Goal: Task Accomplishment & Management: Complete application form

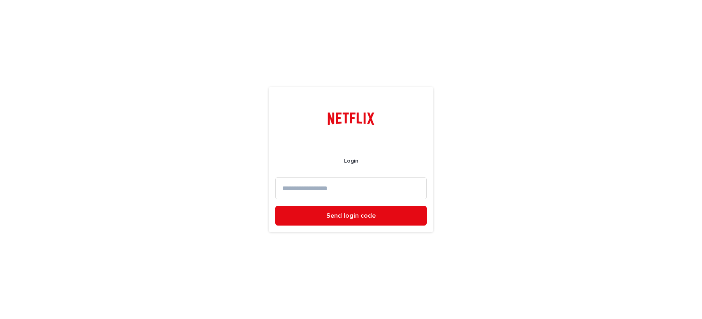
click at [357, 192] on input at bounding box center [350, 188] width 151 height 22
click at [333, 189] on input "**********" at bounding box center [350, 188] width 151 height 22
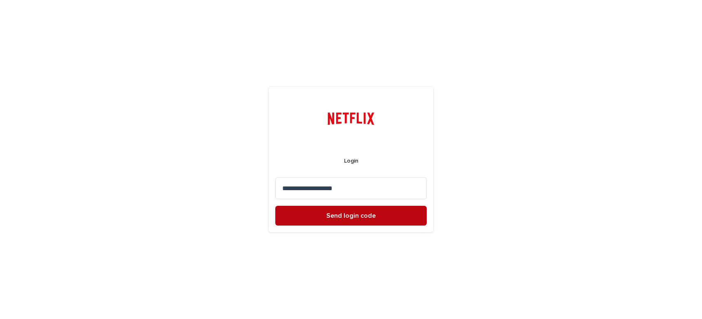
type input "**********"
click at [339, 220] on button "Send login code" at bounding box center [350, 216] width 151 height 20
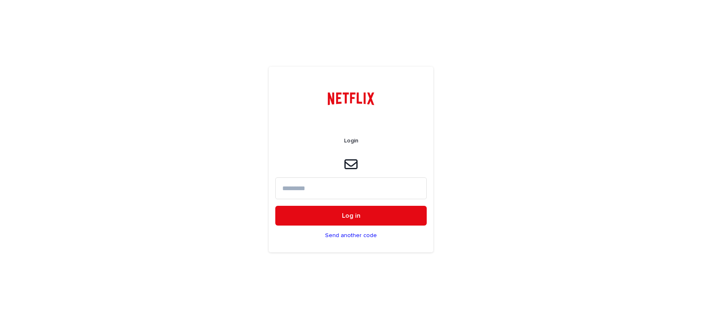
click at [296, 189] on input at bounding box center [350, 188] width 151 height 22
click at [297, 193] on input at bounding box center [350, 188] width 151 height 22
paste input "******"
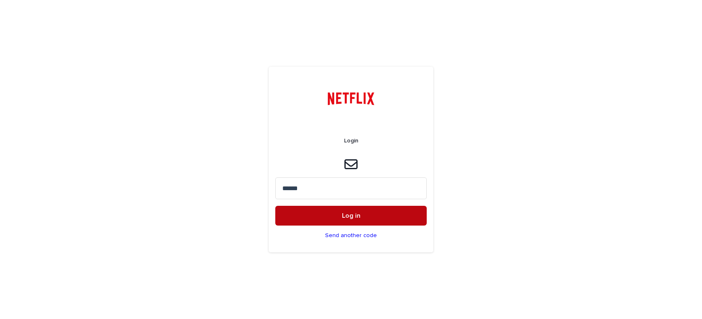
type input "******"
click at [348, 217] on span "Log in" at bounding box center [351, 215] width 19 height 7
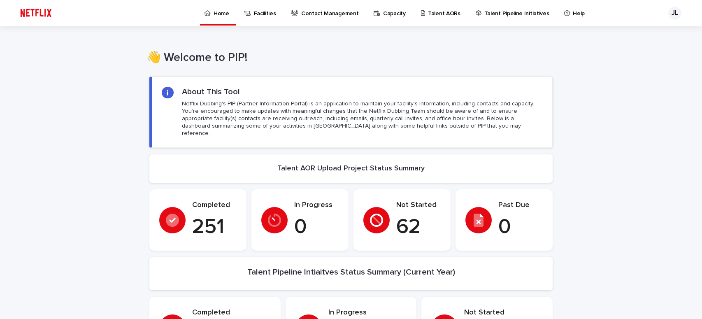
click at [428, 13] on p "Talent AORs" at bounding box center [444, 8] width 32 height 17
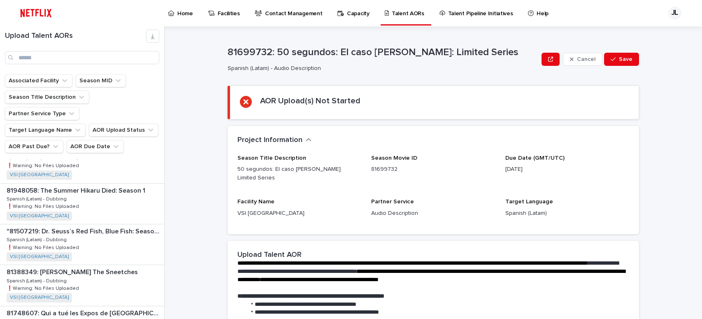
scroll to position [158, 0]
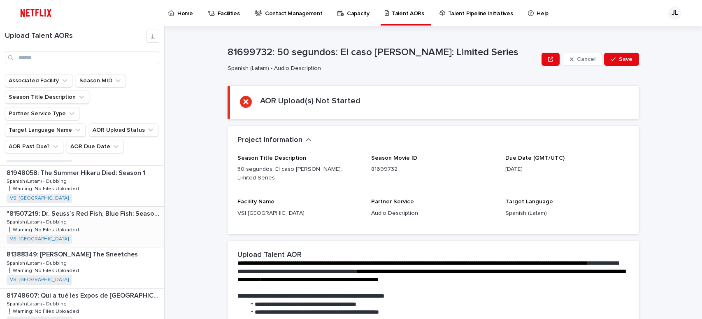
click at [80, 213] on div ""81507219: [PERSON_NAME] Red Fish, Blue Fish: Season 2" "81507219: [PERSON_NAME…" at bounding box center [82, 226] width 164 height 40
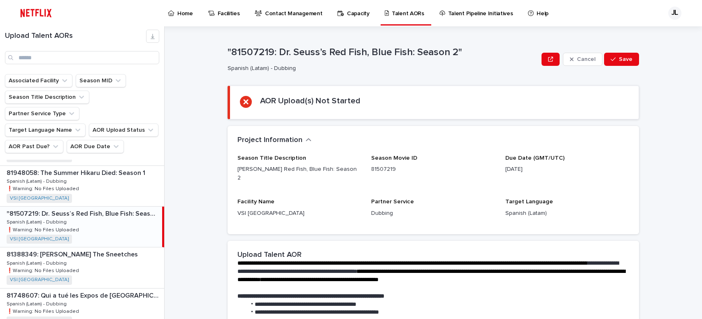
click at [88, 210] on div ""81507219: [PERSON_NAME] Red Fish, Blue Fish: Season 2" "81507219: [PERSON_NAME…" at bounding box center [81, 226] width 162 height 40
drag, startPoint x: 277, startPoint y: 51, endPoint x: 315, endPoint y: 53, distance: 37.9
click at [315, 53] on p ""81507219: Dr. Seuss’s Red Fish, Blue Fish: Season 2"" at bounding box center [382, 52] width 311 height 12
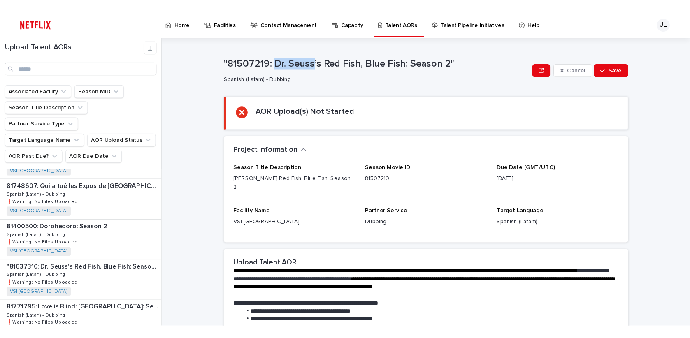
scroll to position [320, 0]
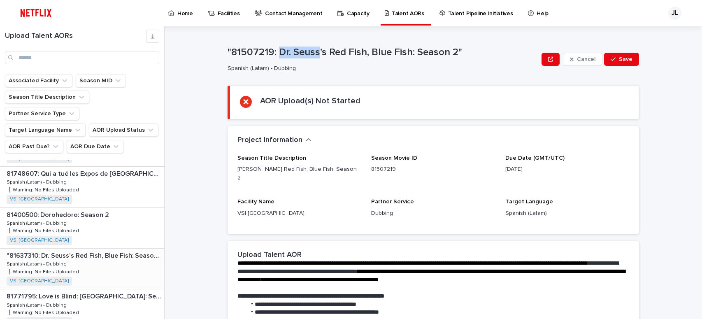
click at [90, 248] on div ""81637310: [PERSON_NAME] Red Fish, Blue Fish: Season 3" "81637310: [PERSON_NAME…" at bounding box center [82, 268] width 164 height 40
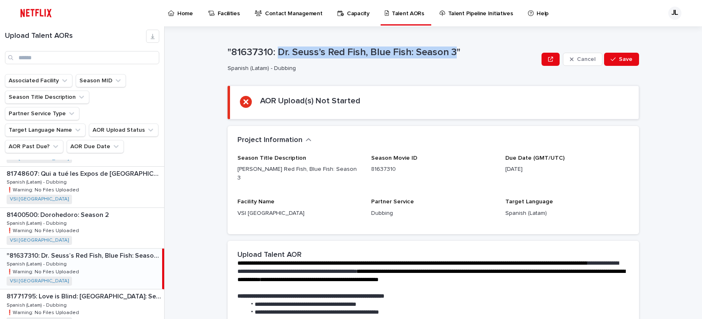
drag, startPoint x: 275, startPoint y: 51, endPoint x: 452, endPoint y: 53, distance: 177.3
click at [452, 53] on p ""81637310: Dr. Seuss’s Red Fish, Blue Fish: Season 3"" at bounding box center [382, 52] width 311 height 12
copy p "[PERSON_NAME] Red Fish, Blue Fish: Season 3"
click at [275, 52] on p ""81637310: Dr. Seuss’s Red Fish, Blue Fish: Season 3"" at bounding box center [382, 52] width 311 height 12
drag, startPoint x: 276, startPoint y: 51, endPoint x: 453, endPoint y: 51, distance: 177.3
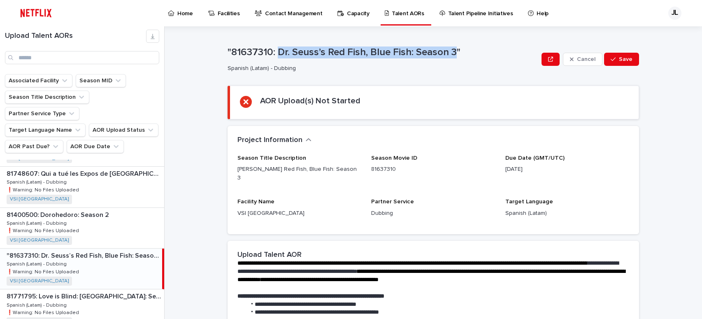
click at [453, 51] on p ""81637310: Dr. Seuss’s Red Fish, Blue Fish: Season 3"" at bounding box center [382, 52] width 311 height 12
copy p "[PERSON_NAME] Red Fish, Blue Fish: Season 3"
click at [262, 81] on div "**********" at bounding box center [432, 277] width 411 height 401
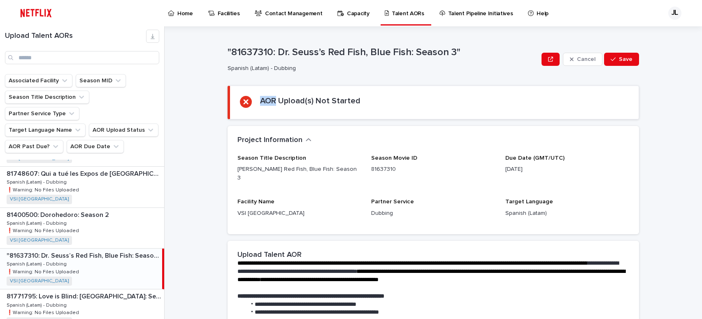
click at [262, 81] on div "**********" at bounding box center [432, 277] width 411 height 401
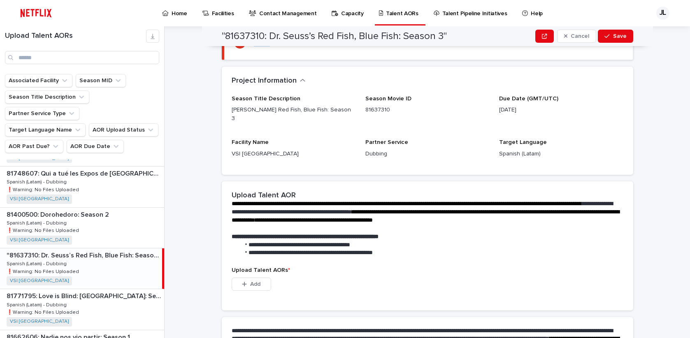
scroll to position [77, 0]
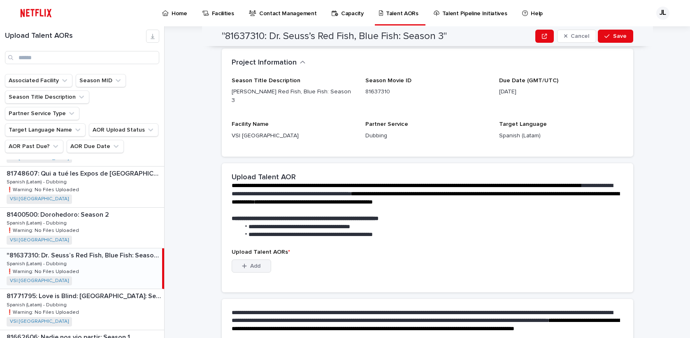
click at [255, 263] on span "Add" at bounding box center [255, 266] width 10 height 6
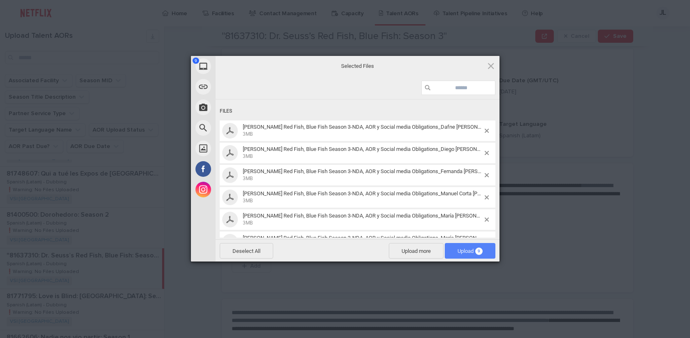
drag, startPoint x: 461, startPoint y: 250, endPoint x: 486, endPoint y: 246, distance: 25.0
click at [462, 250] on span "Upload 9" at bounding box center [469, 251] width 25 height 6
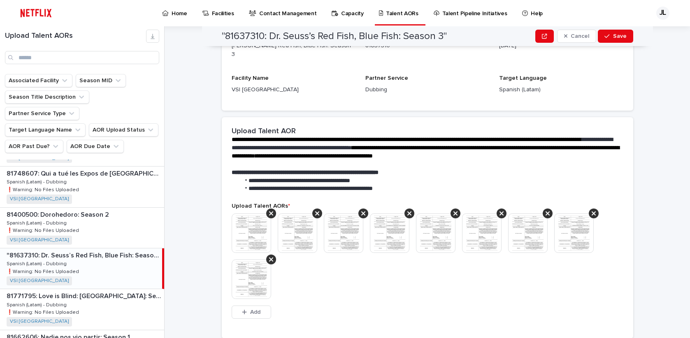
scroll to position [116, 0]
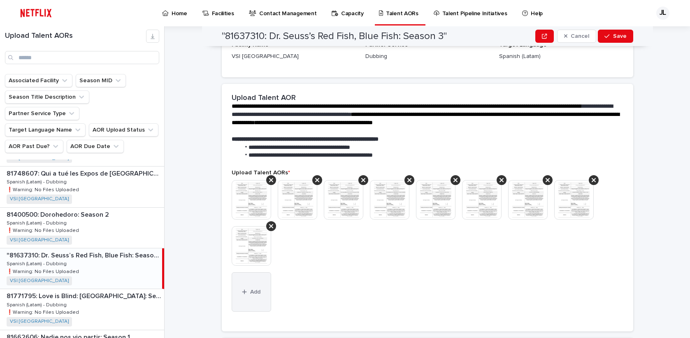
click at [253, 289] on span "Add" at bounding box center [255, 292] width 10 height 6
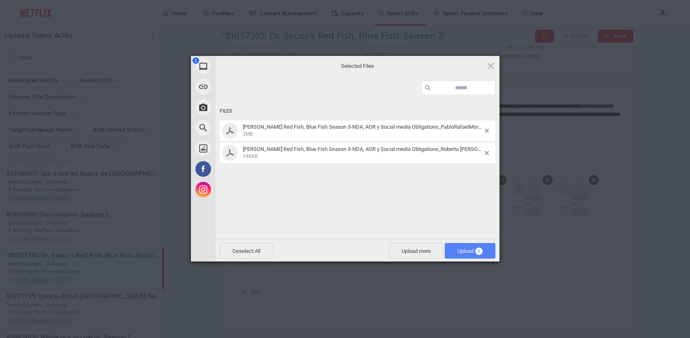
click at [453, 252] on span "Upload 2" at bounding box center [470, 251] width 51 height 16
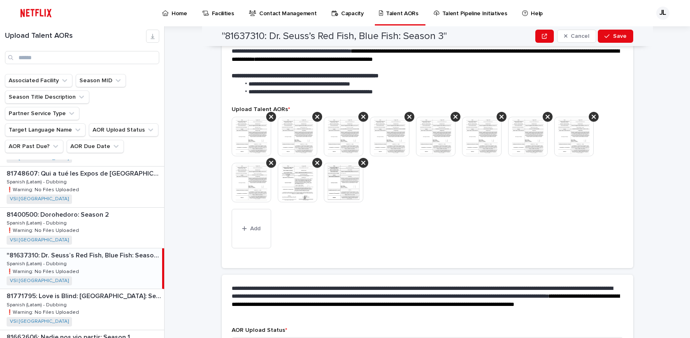
scroll to position [233, 0]
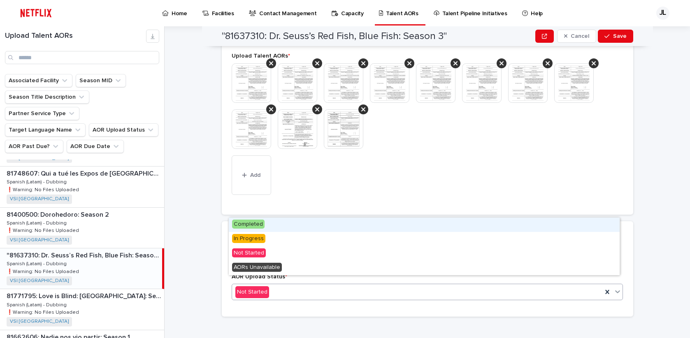
click at [613, 288] on icon at bounding box center [617, 292] width 8 height 8
click at [278, 225] on div "Completed" at bounding box center [424, 225] width 391 height 14
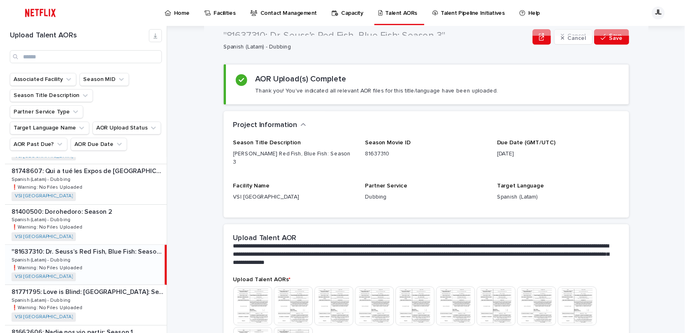
scroll to position [0, 0]
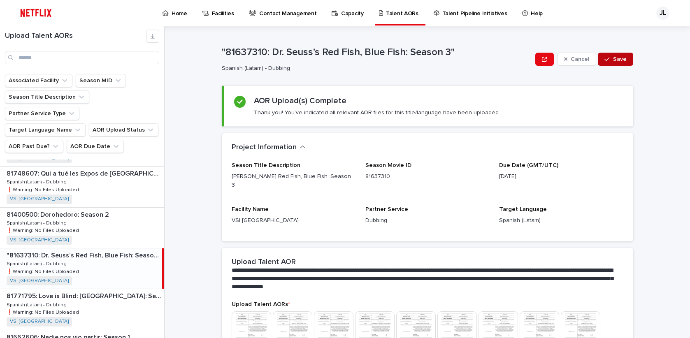
click at [622, 58] on span "Save" at bounding box center [620, 59] width 14 height 6
